Goal: Task Accomplishment & Management: Manage account settings

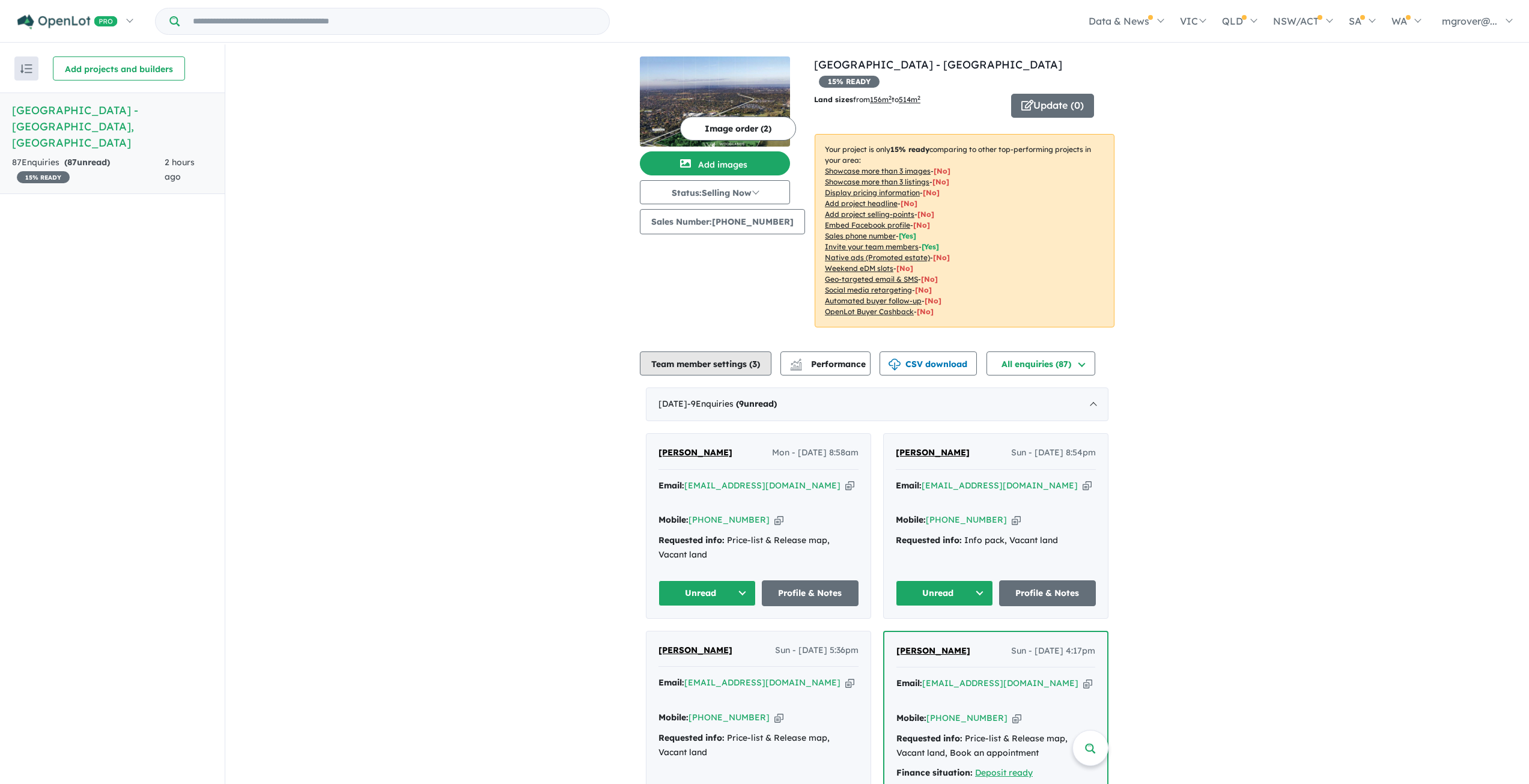
click at [702, 351] on button "Team member settings ( 3 )" at bounding box center [705, 363] width 131 height 24
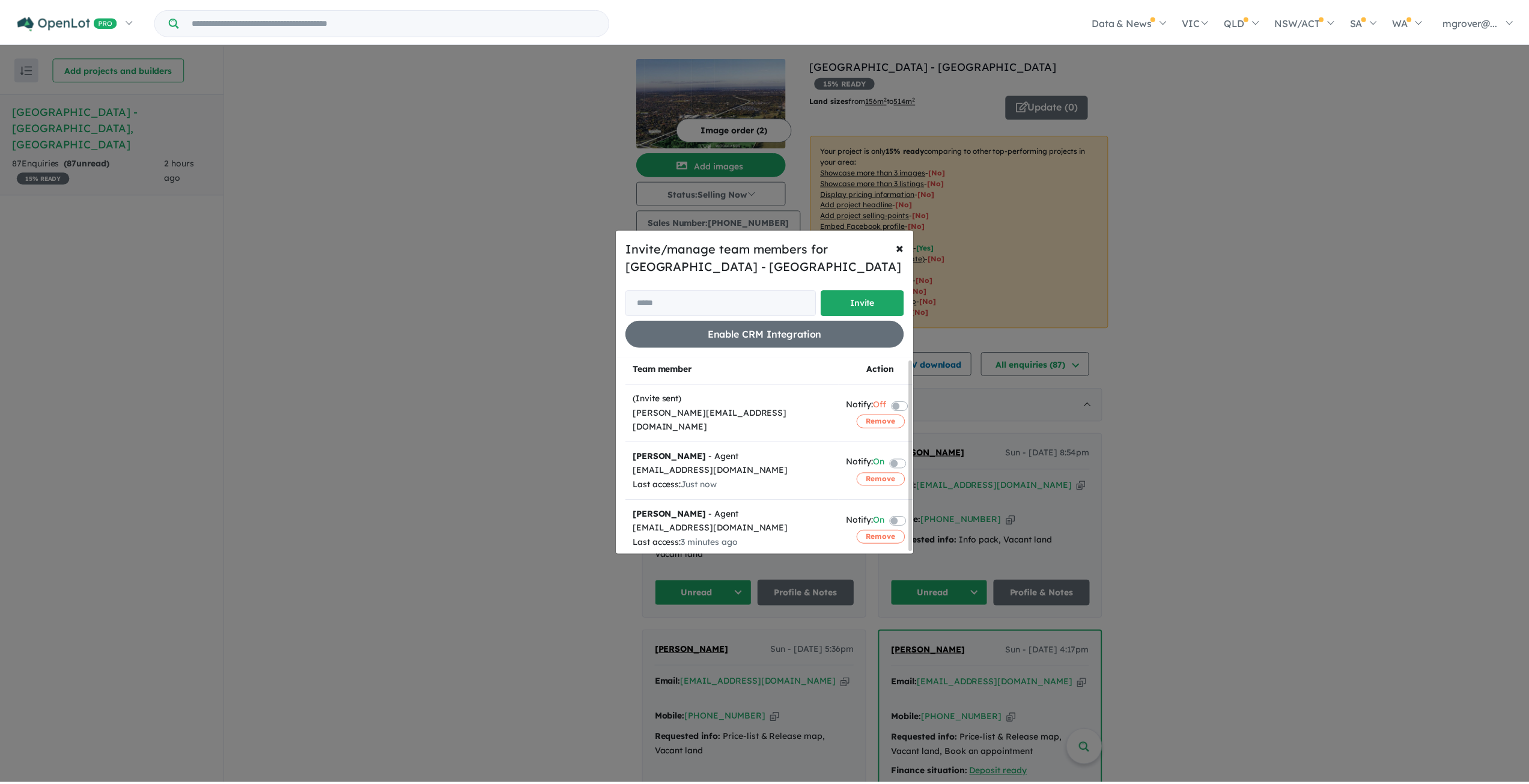
scroll to position [4, 0]
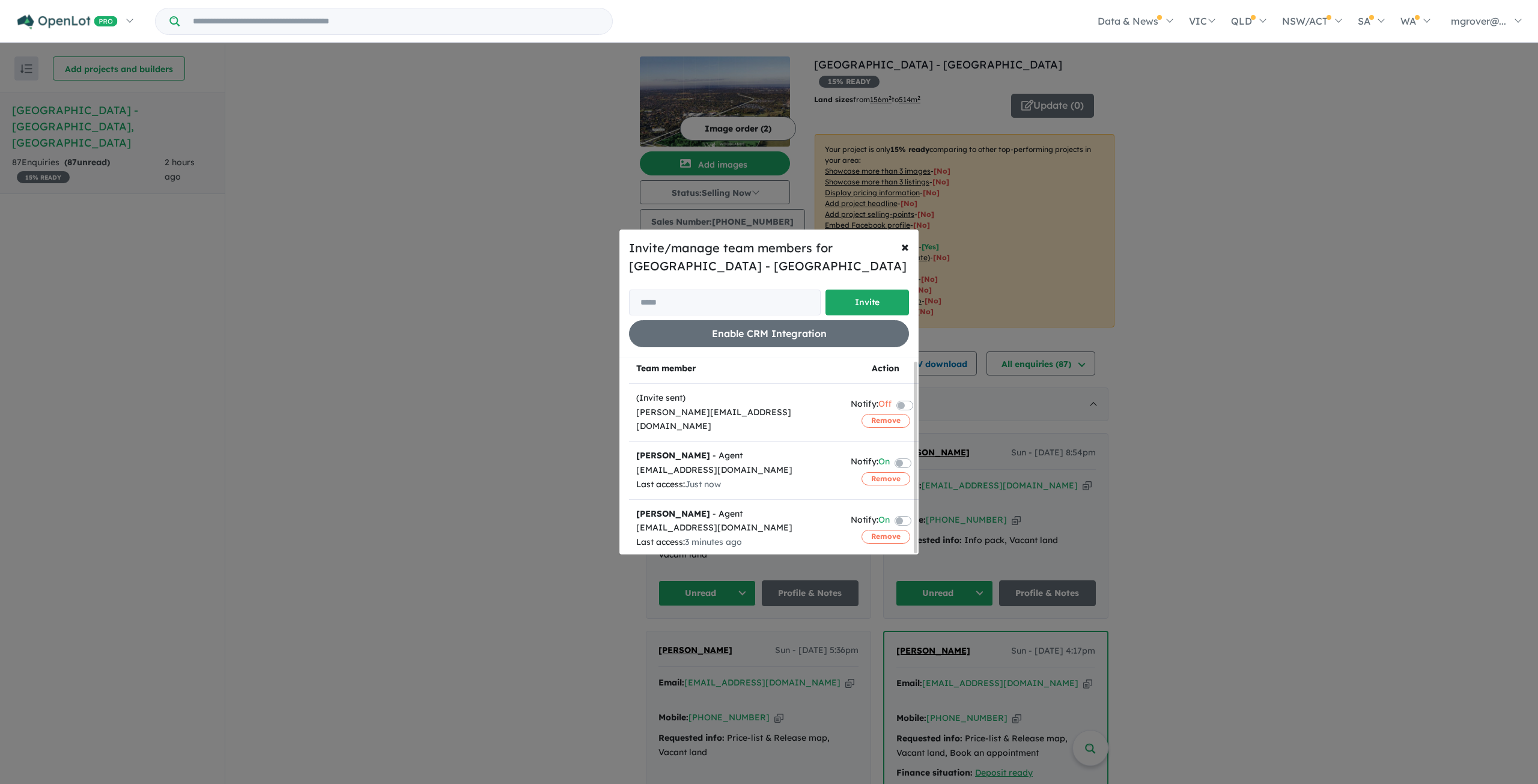
click at [385, 427] on div "Invite/manage team members for [GEOGRAPHIC_DATA] - [GEOGRAPHIC_DATA] Invite Ena…" at bounding box center [769, 392] width 1538 height 784
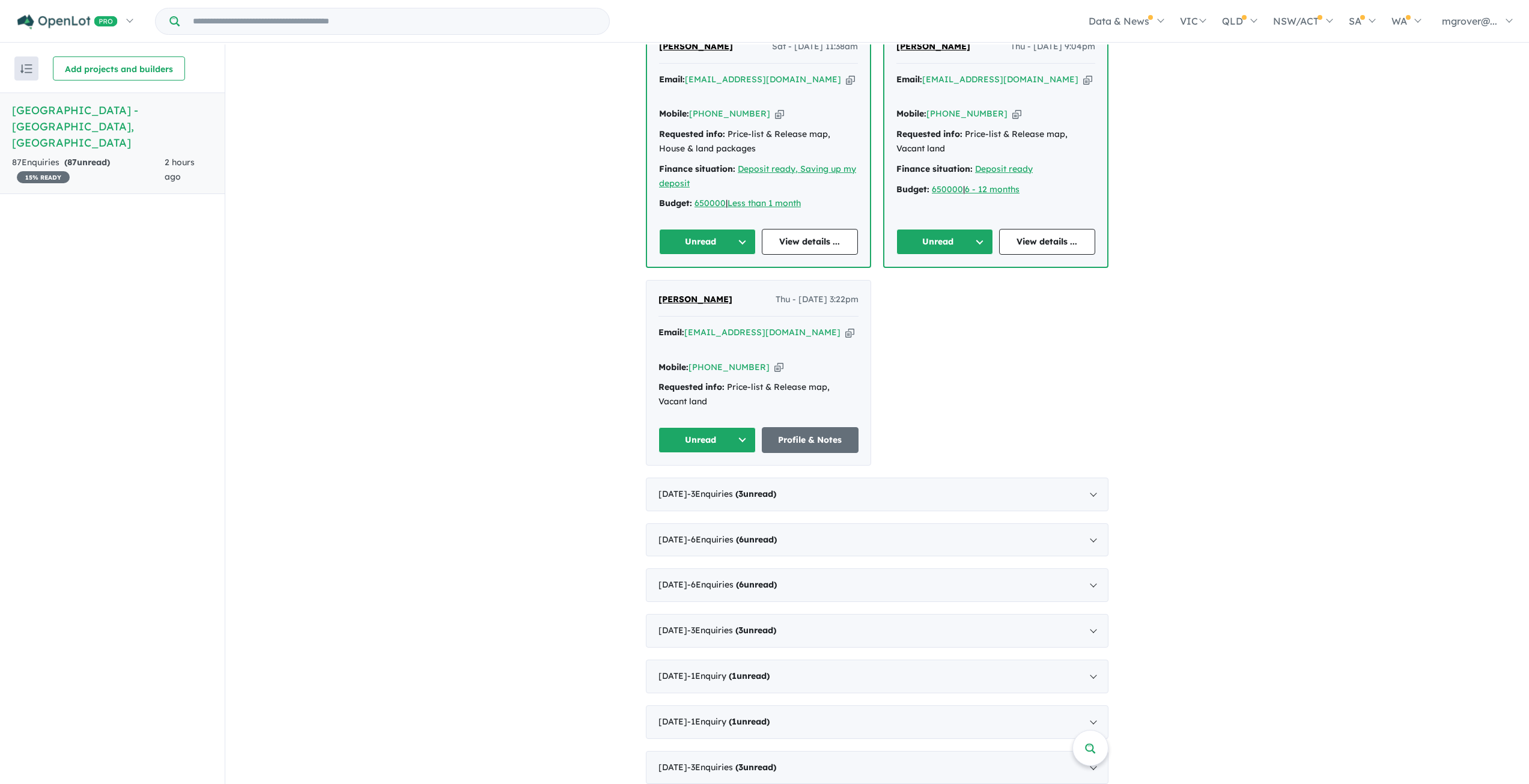
scroll to position [1142, 0]
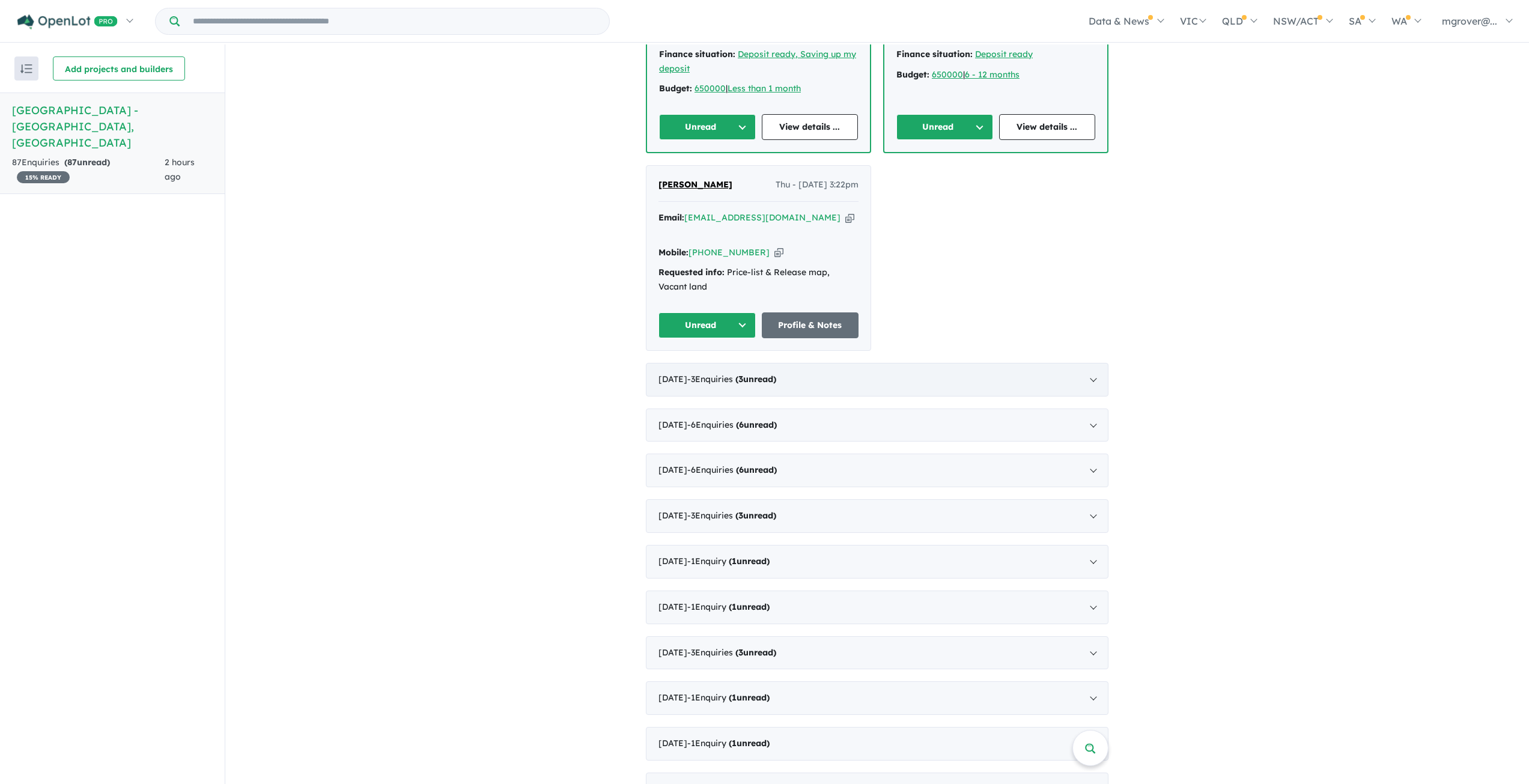
click at [723, 374] on span "- 3 Enquir ies ( 3 unread)" at bounding box center [731, 379] width 89 height 11
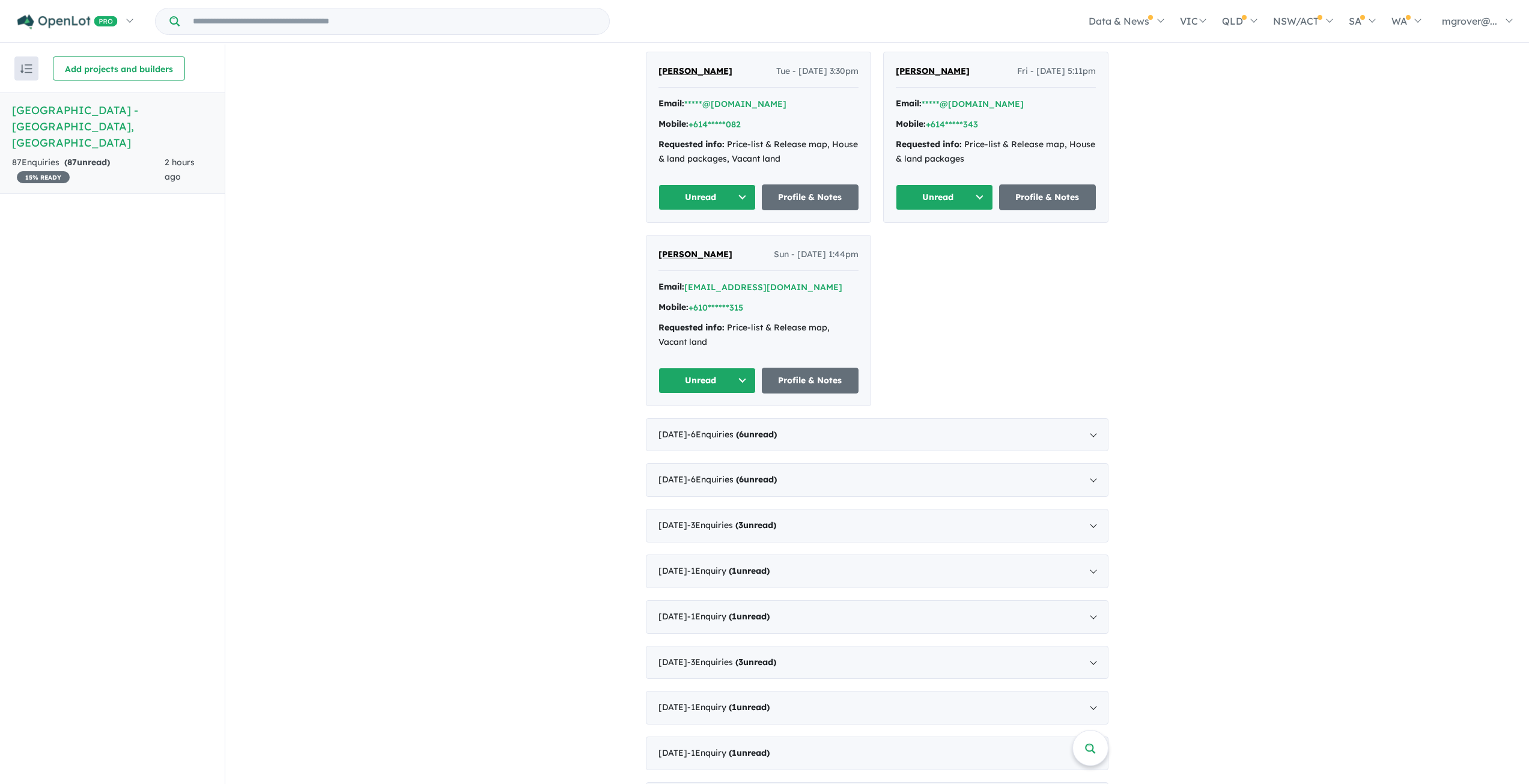
scroll to position [307, 0]
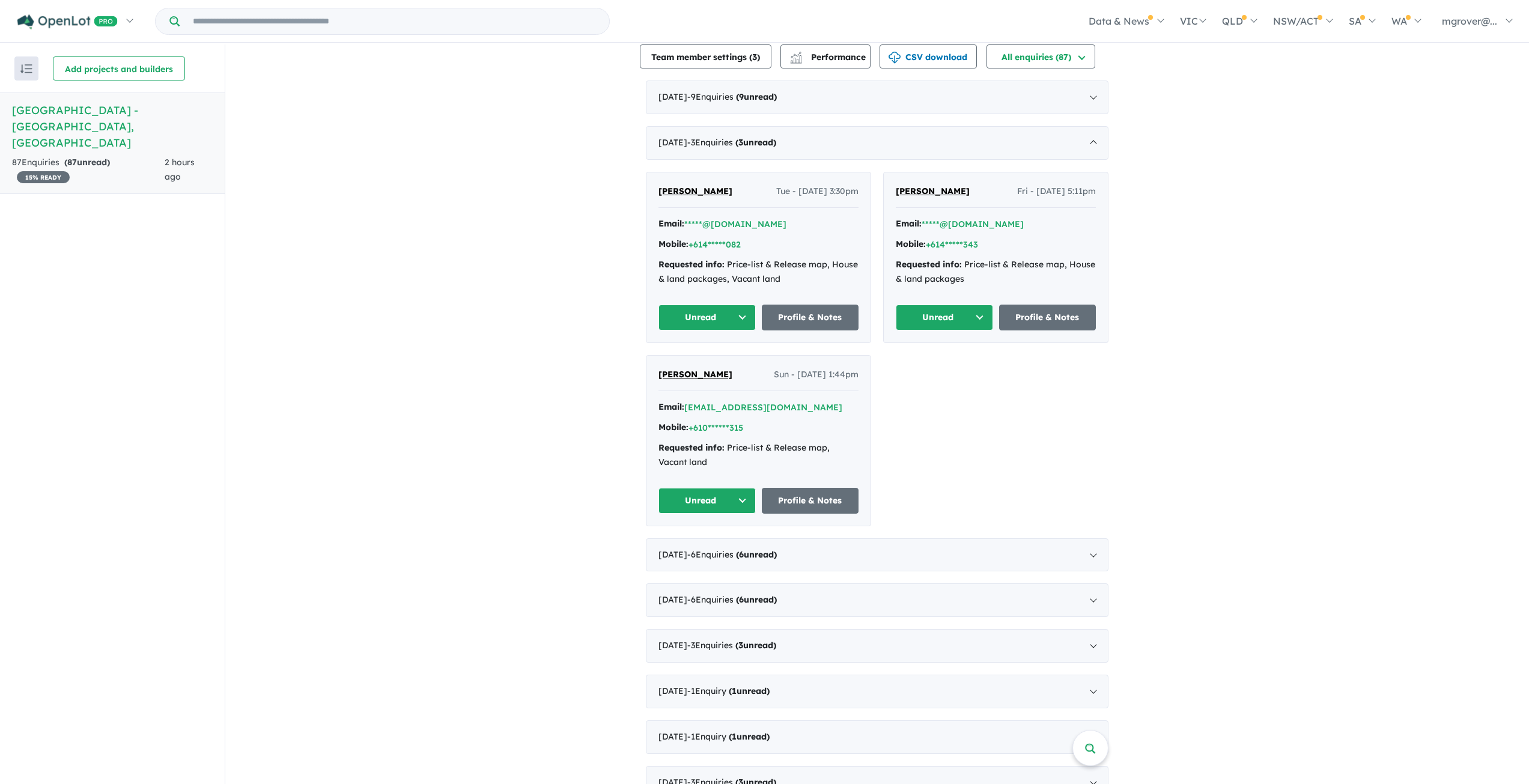
click at [710, 316] on button "Unread" at bounding box center [707, 317] width 97 height 26
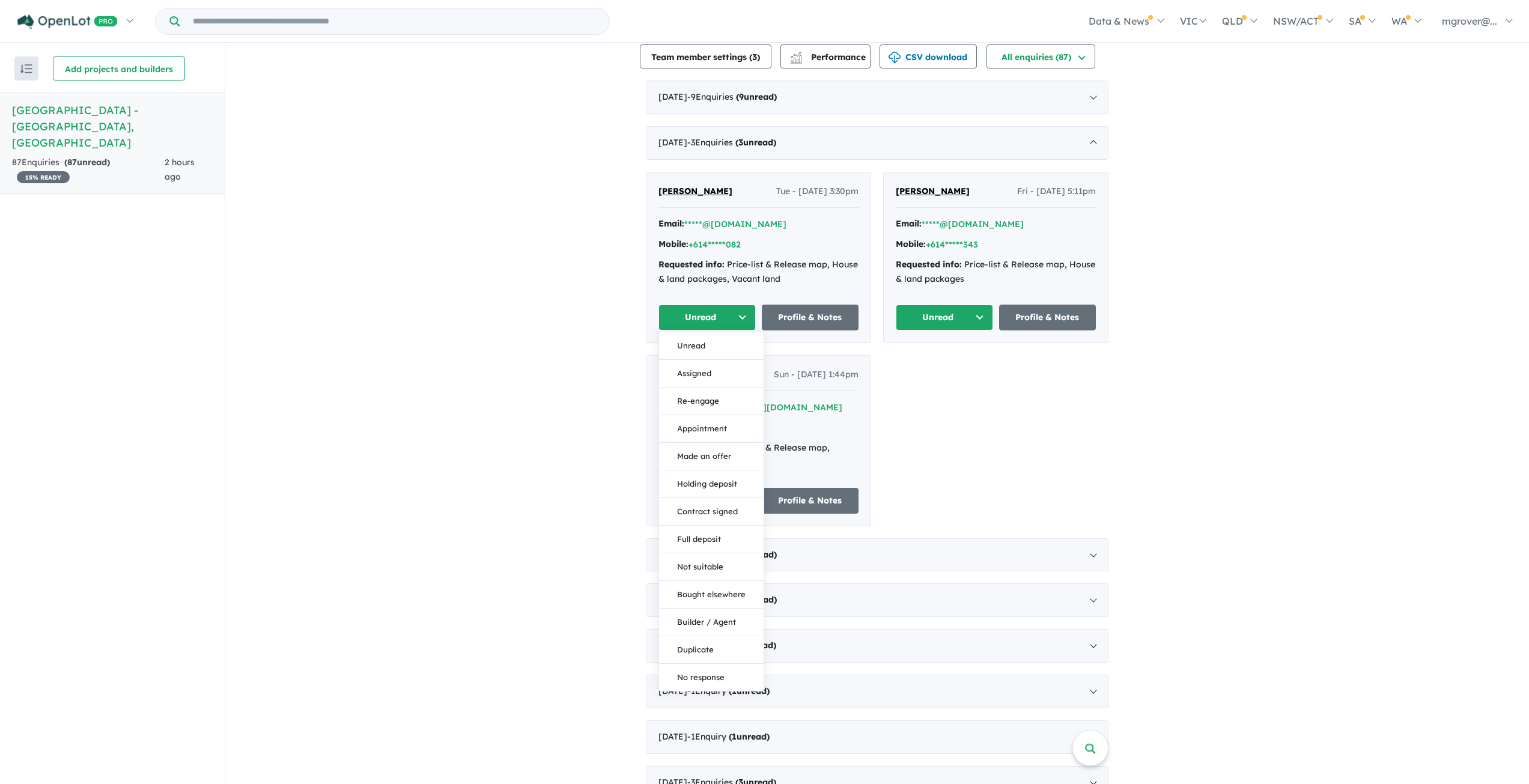
click at [492, 425] on div "View all projects in your account [GEOGRAPHIC_DATA] - [GEOGRAPHIC_DATA] 15 % RE…" at bounding box center [877, 593] width 1303 height 1712
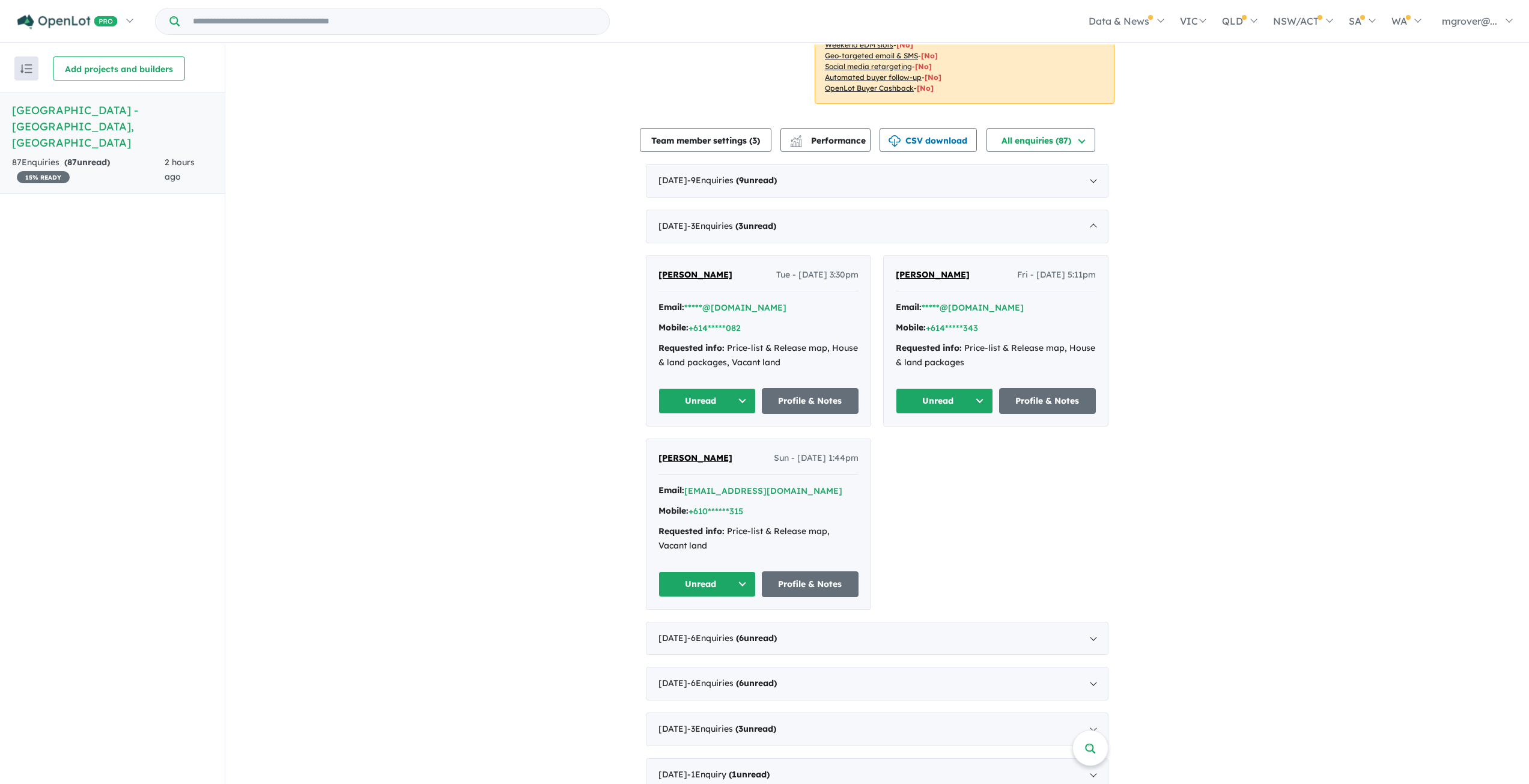
scroll to position [0, 0]
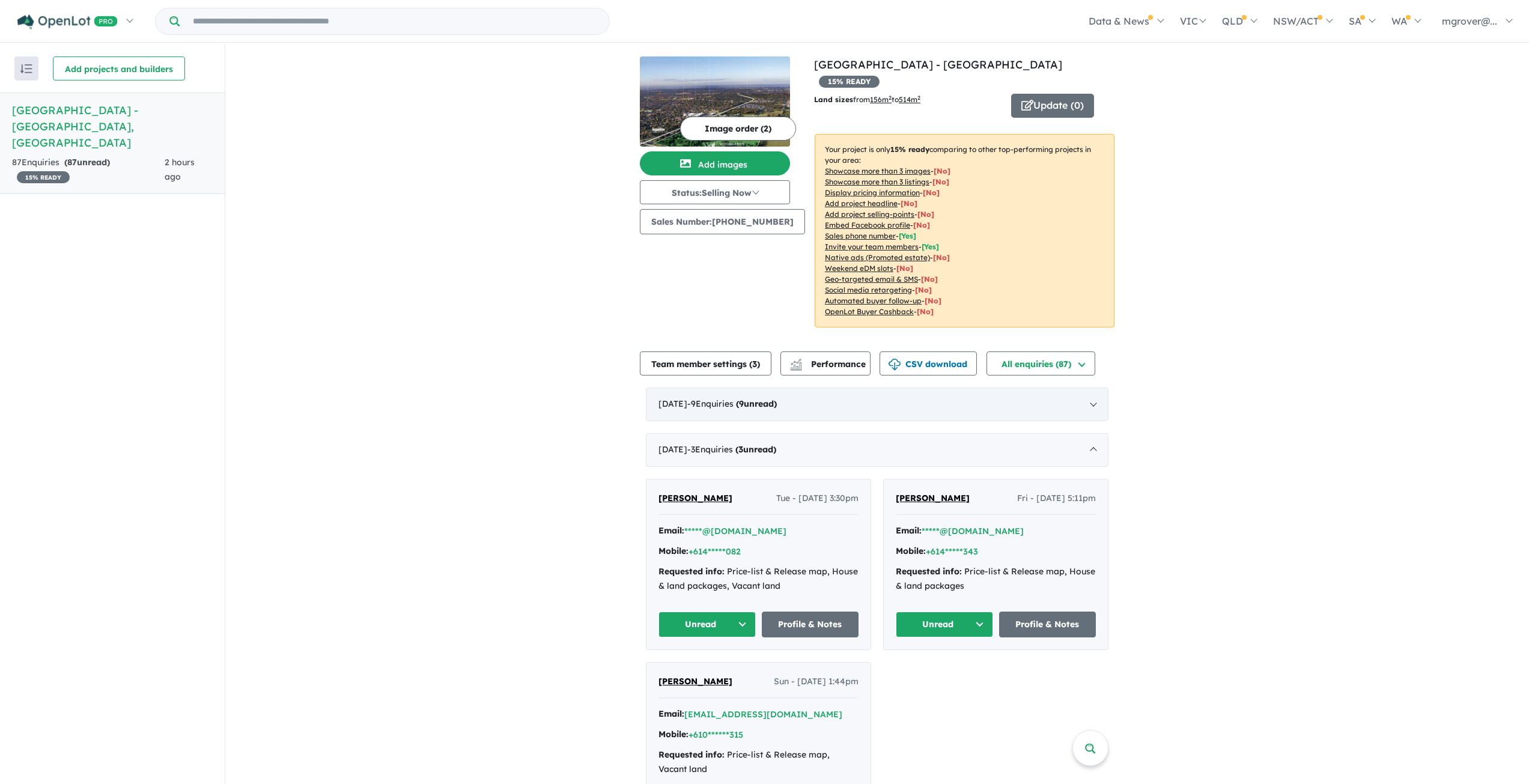
click at [689, 387] on div "[DATE] - 9 Enquir ies ( 9 unread)" at bounding box center [877, 404] width 463 height 34
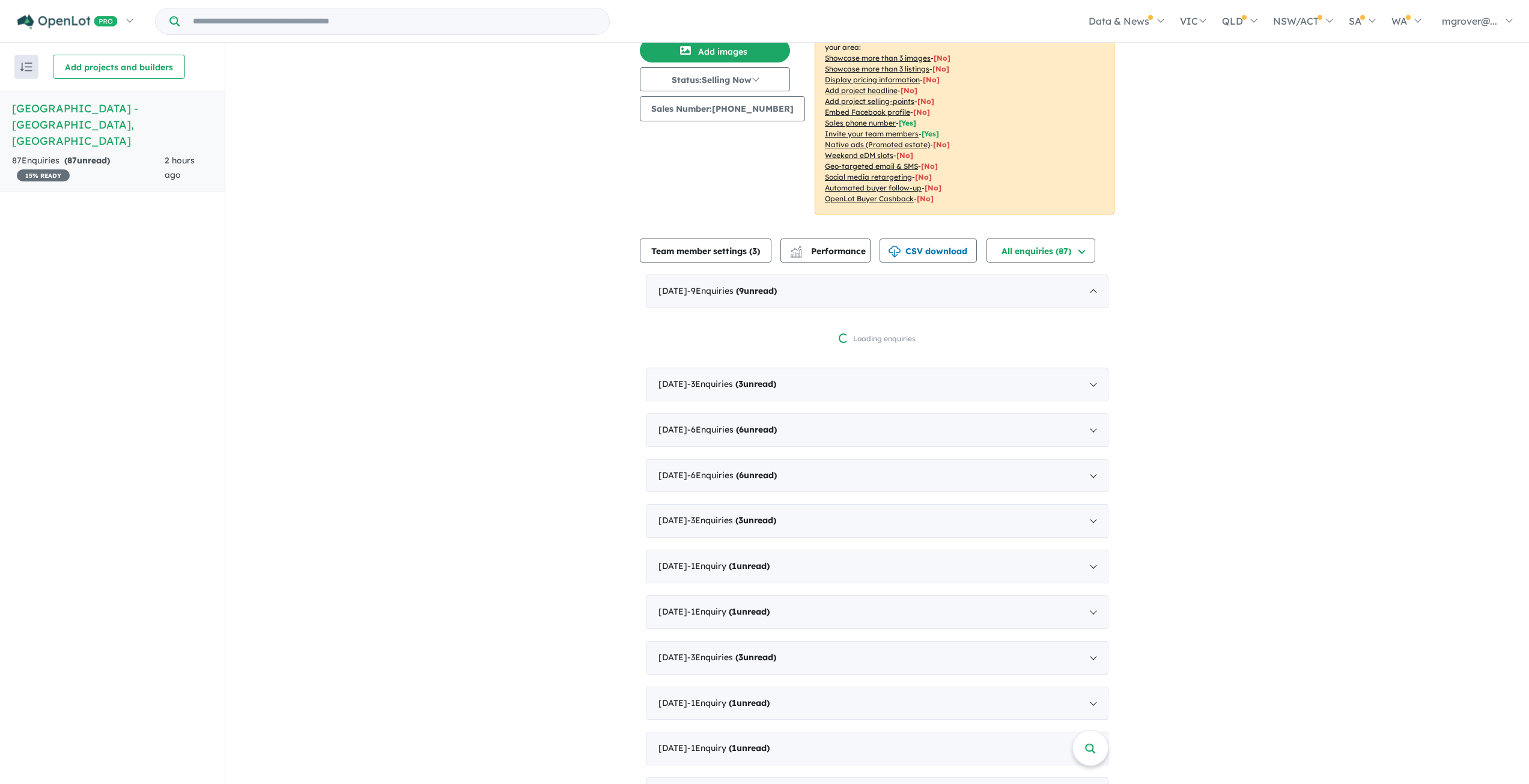
scroll to position [301, 0]
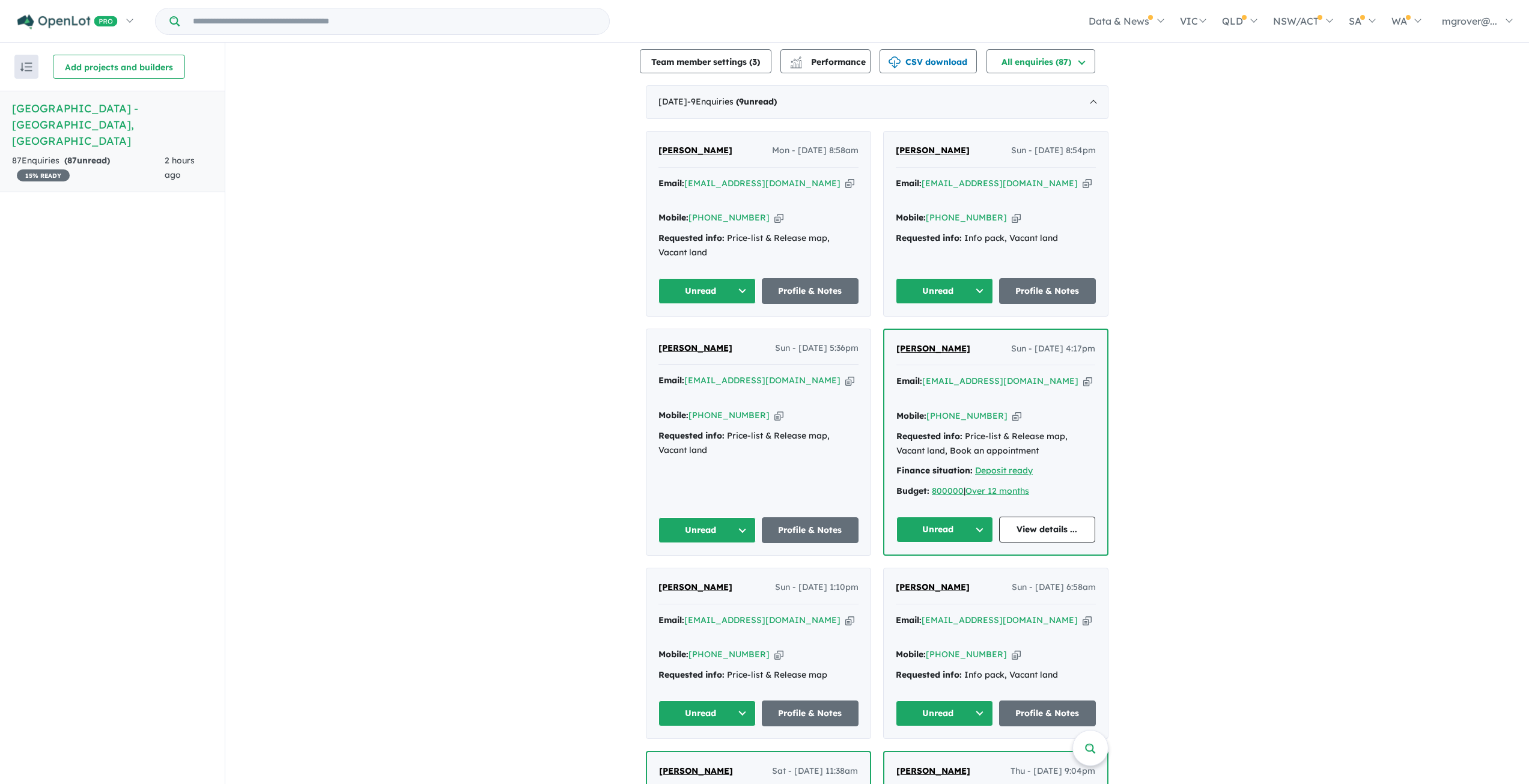
click at [718, 278] on button "Unread" at bounding box center [707, 291] width 97 height 26
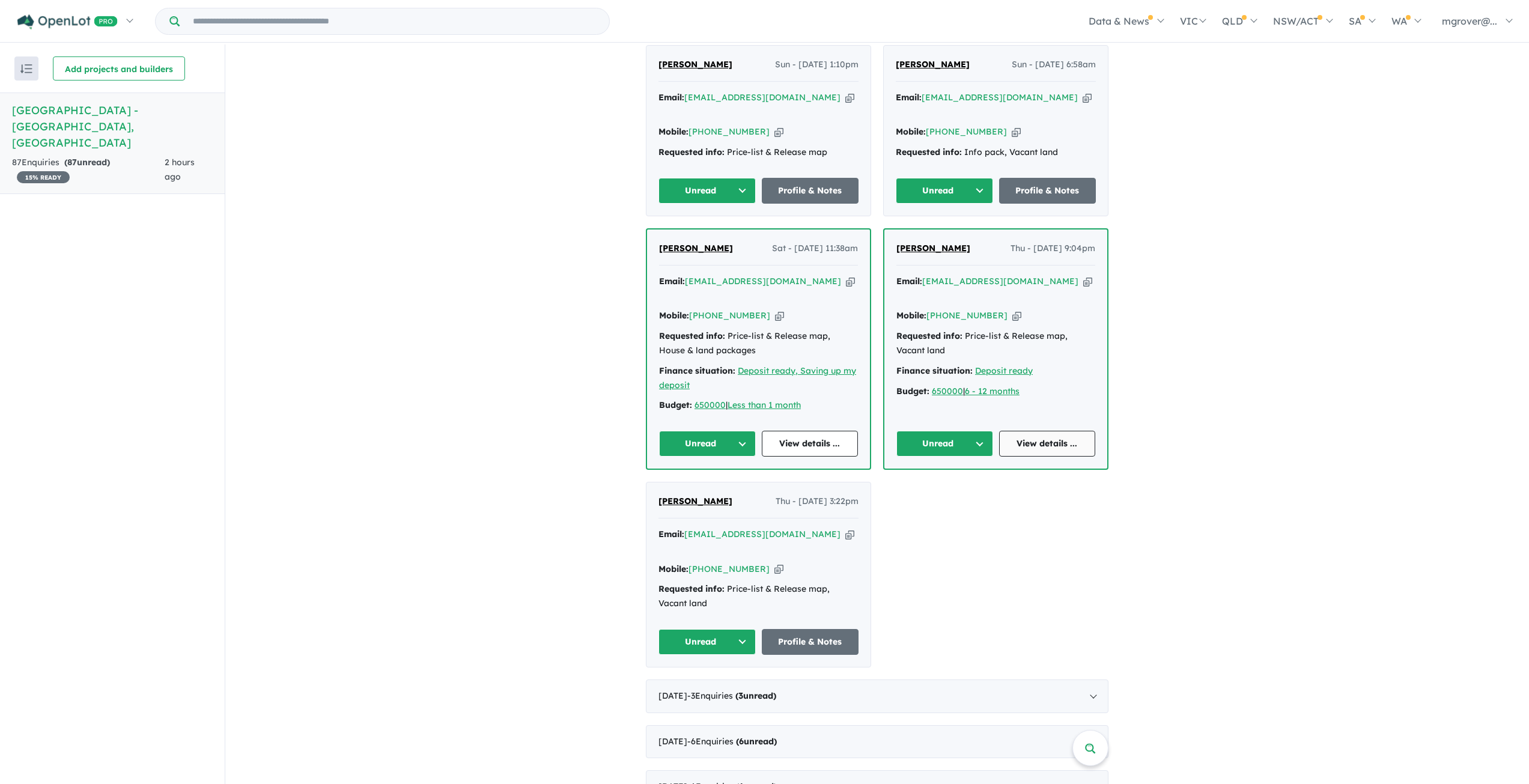
scroll to position [1081, 0]
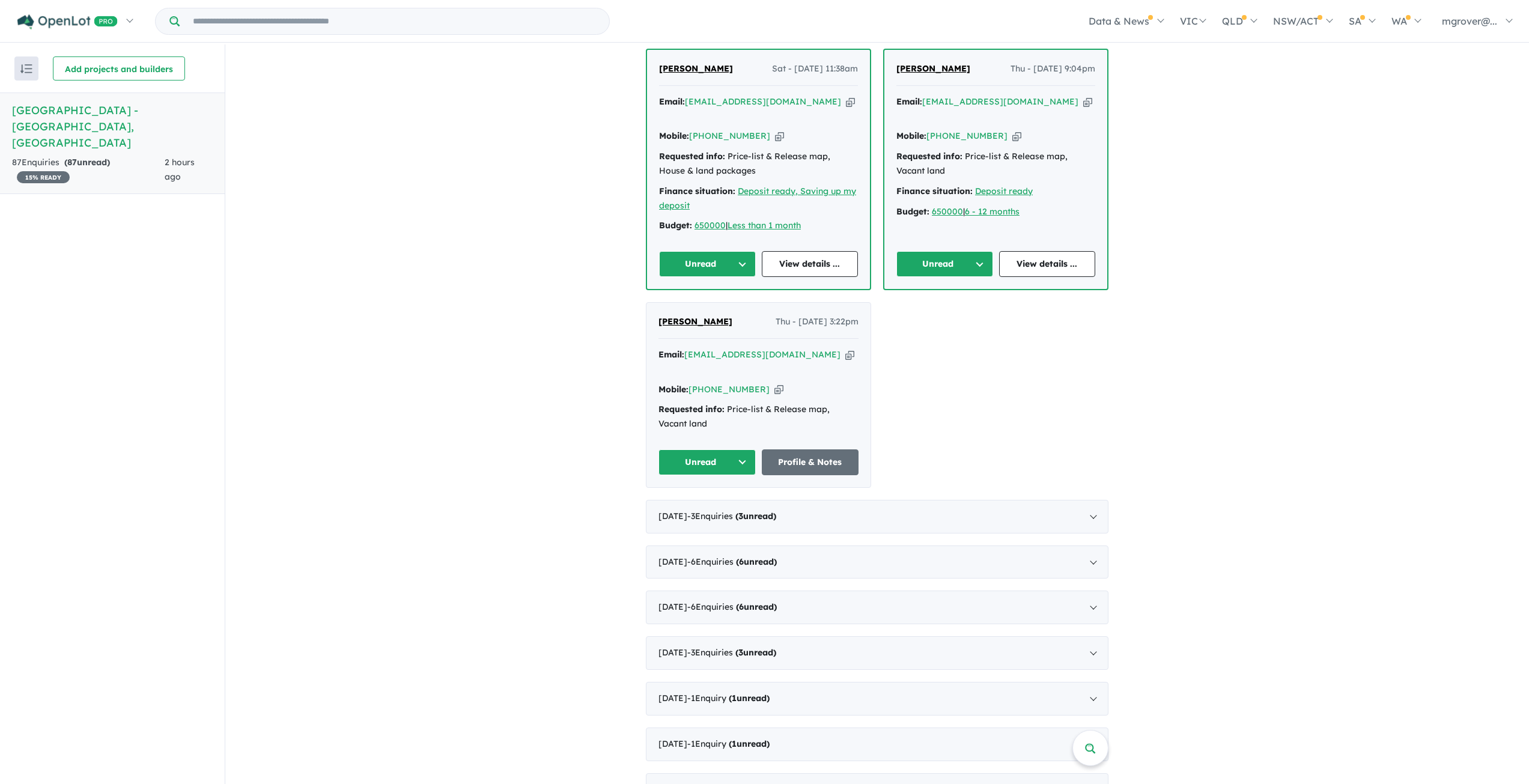
drag, startPoint x: 1002, startPoint y: 373, endPoint x: 1002, endPoint y: 384, distance: 11.0
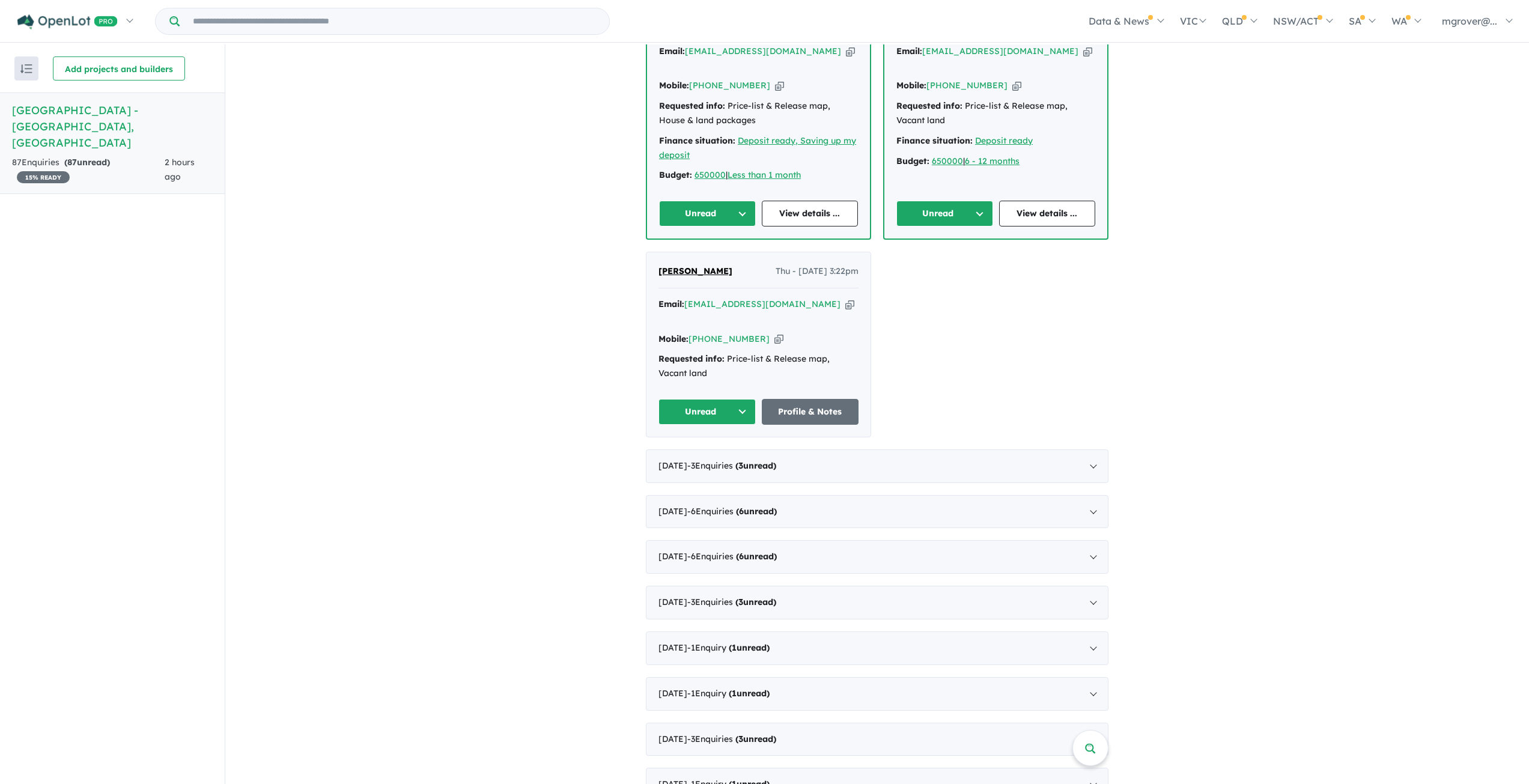
scroll to position [1046, 0]
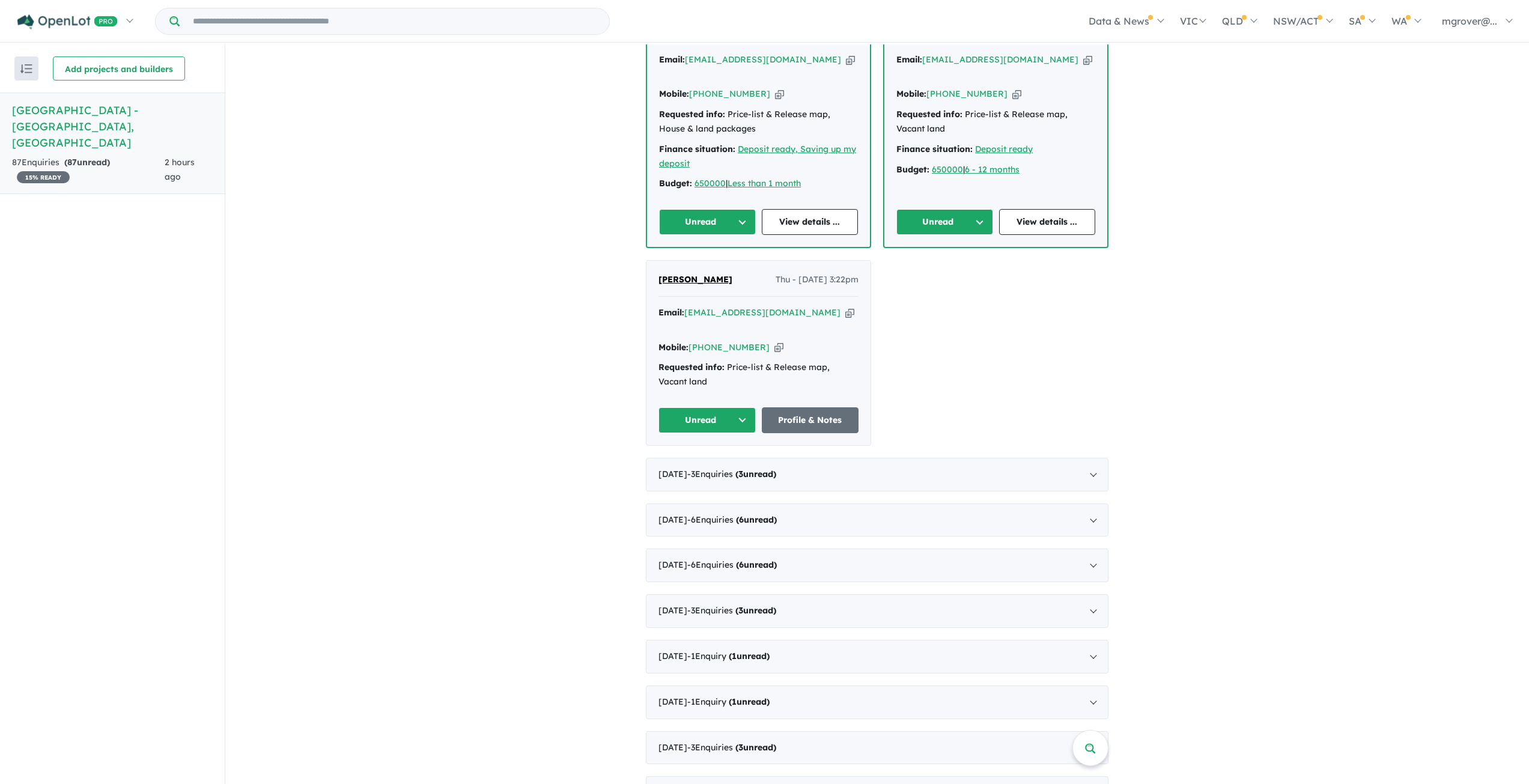
click at [739, 327] on div "[PERSON_NAME] Thu - [DATE] 3:22pm Email: [EMAIL_ADDRESS][DOMAIN_NAME] Copied! M…" at bounding box center [758, 352] width 224 height 185
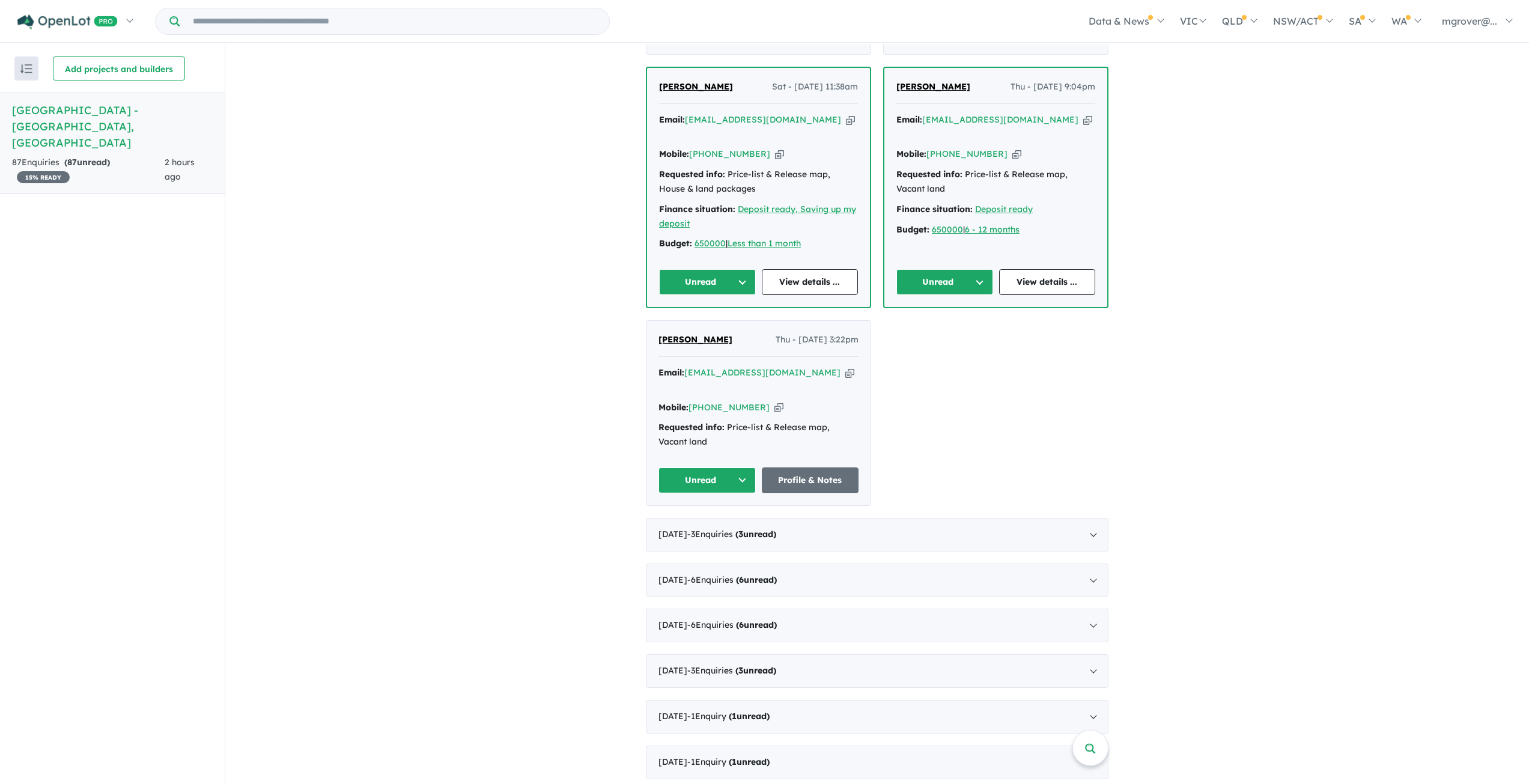
click at [730, 467] on button "Unread" at bounding box center [707, 480] width 97 height 26
